Goal: Information Seeking & Learning: Learn about a topic

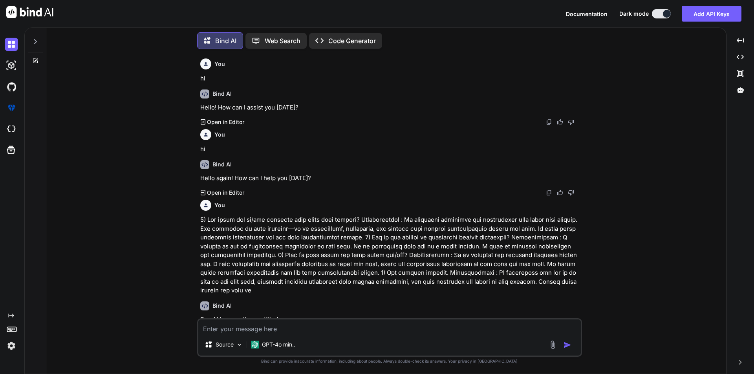
scroll to position [469, 0]
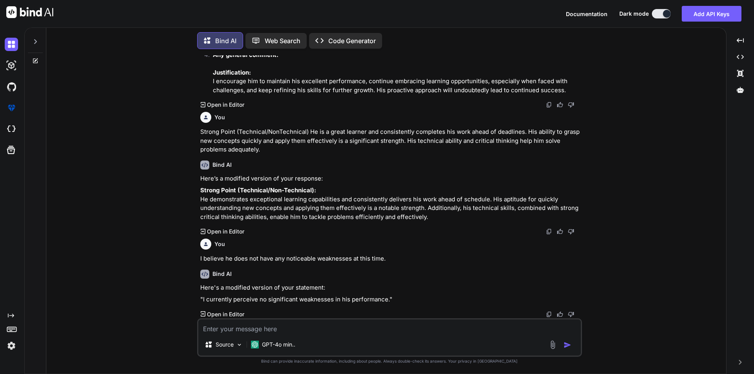
click at [302, 331] on textarea at bounding box center [389, 327] width 383 height 14
type textarea "why does eyes appear little yellow"
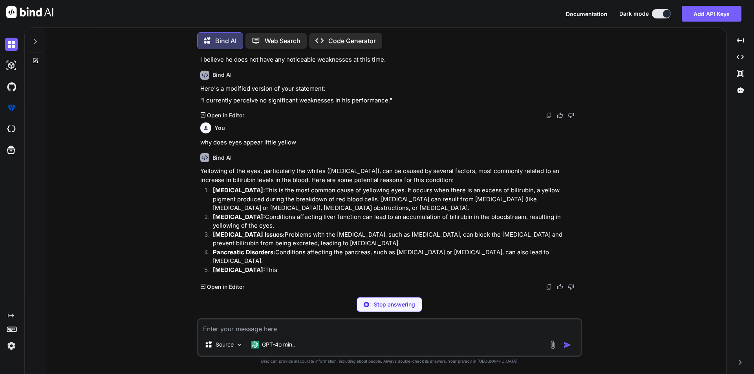
scroll to position [662, 0]
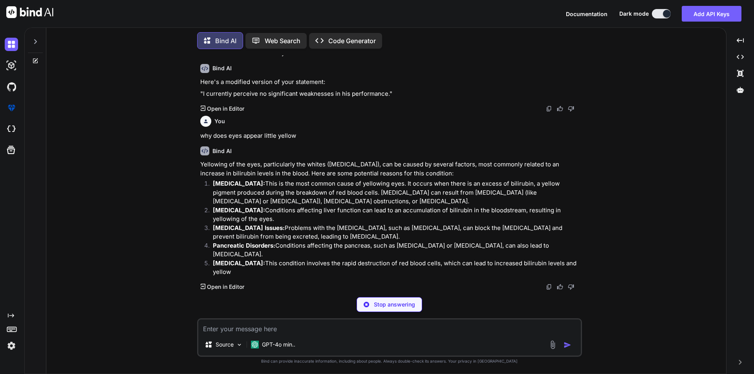
click at [213, 220] on p "[MEDICAL_DATA]: Conditions affecting liver function can lead to an accumulation…" at bounding box center [397, 215] width 368 height 18
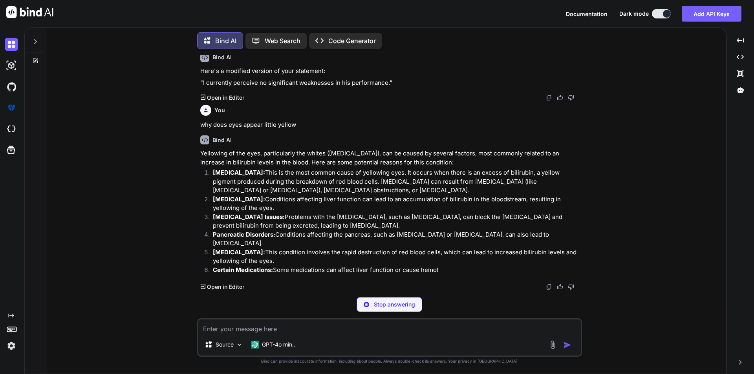
click at [216, 203] on strong "[MEDICAL_DATA]:" at bounding box center [239, 199] width 52 height 7
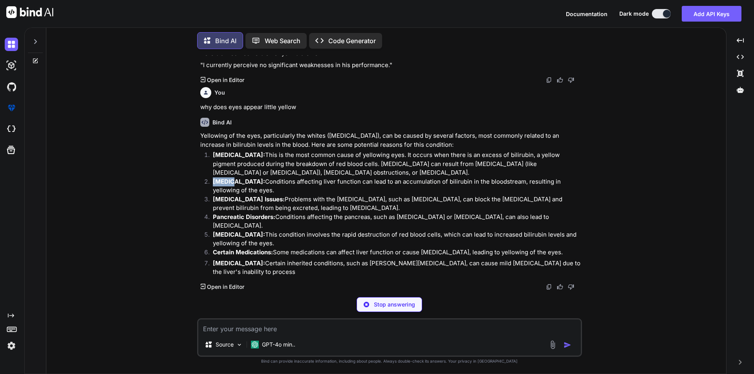
scroll to position [690, 0]
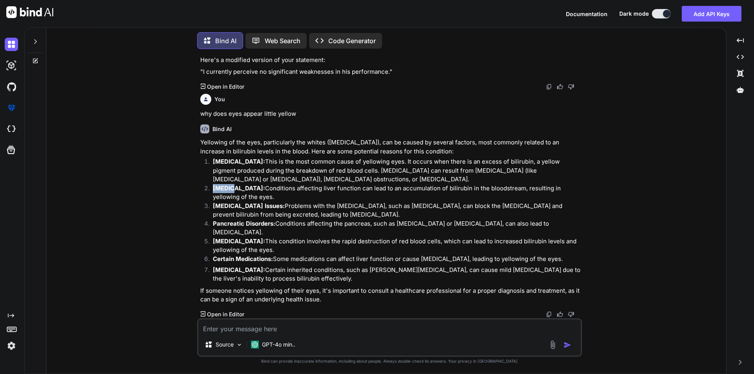
click at [239, 165] on strong "[MEDICAL_DATA]:" at bounding box center [239, 161] width 52 height 7
click at [231, 227] on strong "Pancreatic Disorders:" at bounding box center [244, 223] width 62 height 7
click at [233, 244] on strong "[MEDICAL_DATA]:" at bounding box center [239, 241] width 52 height 7
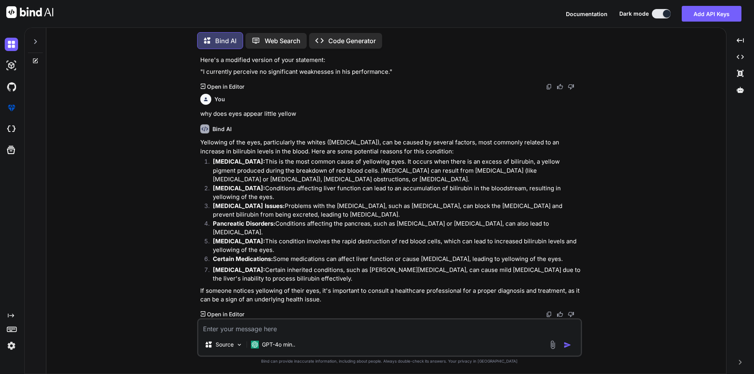
click at [237, 256] on strong "Certain Medications:" at bounding box center [243, 258] width 60 height 7
click at [242, 271] on strong "[MEDICAL_DATA]:" at bounding box center [239, 269] width 52 height 7
click at [211, 267] on li "[MEDICAL_DATA]: Certain inherited conditions, such as [PERSON_NAME][MEDICAL_DAT…" at bounding box center [394, 275] width 374 height 18
click at [223, 267] on strong "[MEDICAL_DATA]:" at bounding box center [239, 269] width 52 height 7
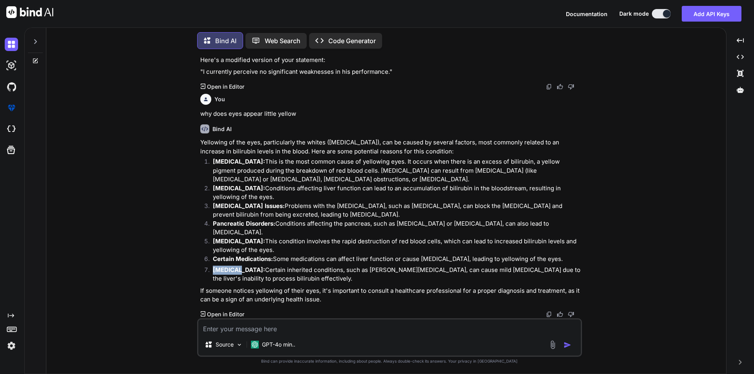
click at [223, 267] on strong "[MEDICAL_DATA]:" at bounding box center [239, 269] width 52 height 7
click at [224, 263] on p "Certain Medications: Some medications can affect liver function or cause [MEDIC…" at bounding box center [397, 259] width 368 height 9
